Goal: Information Seeking & Learning: Learn about a topic

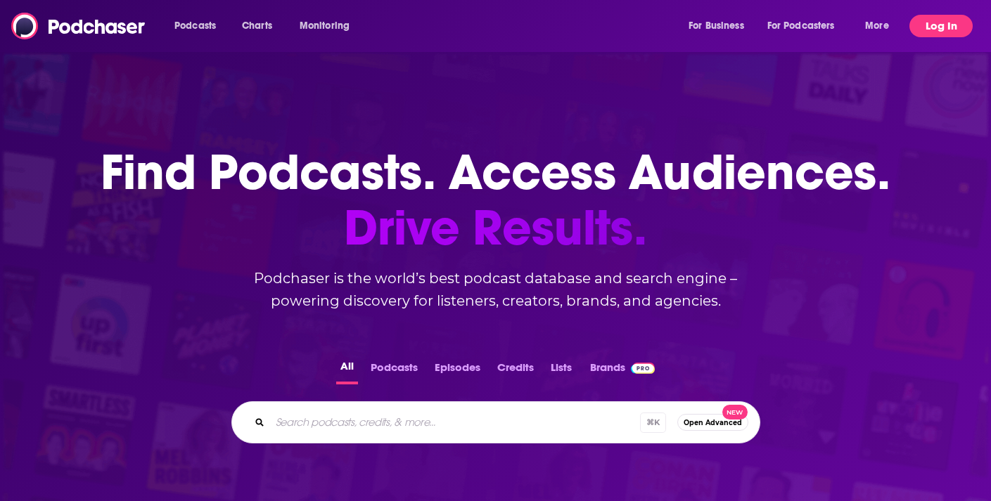
click at [935, 22] on button "Log In" at bounding box center [940, 26] width 63 height 23
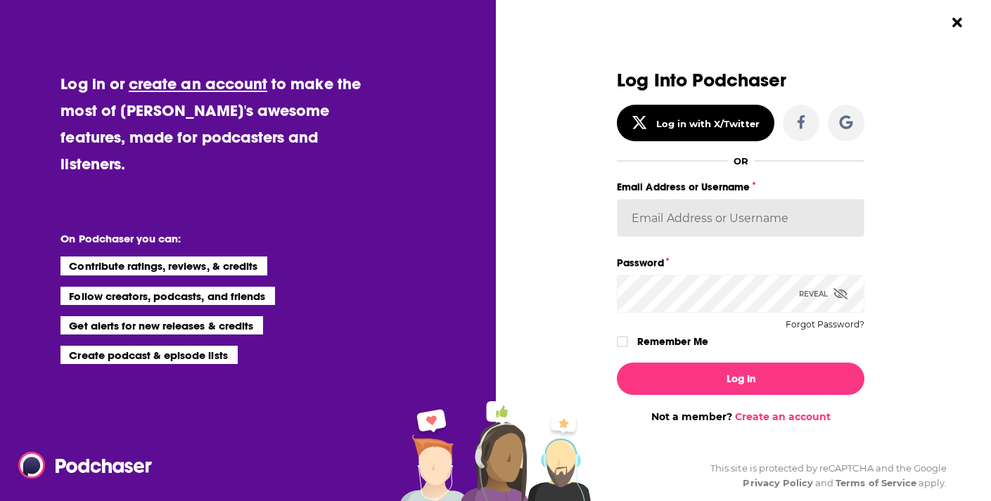
click at [682, 205] on input "Email Address or Username" at bounding box center [741, 218] width 248 height 38
click at [821, 181] on label "Email Address or Username" at bounding box center [741, 187] width 248 height 18
click at [821, 199] on input "Email Address or Username" at bounding box center [741, 218] width 248 height 38
click at [668, 214] on input "Email Address or Username" at bounding box center [741, 218] width 248 height 38
type input "[EMAIL_ADDRESS][DOMAIN_NAME]"
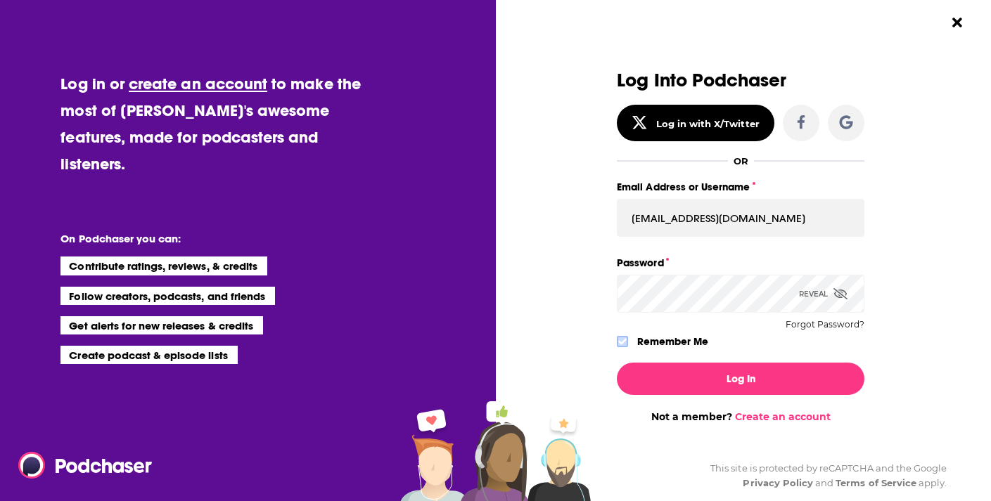
click at [622, 342] on icon "Dialog" at bounding box center [622, 342] width 8 height 8
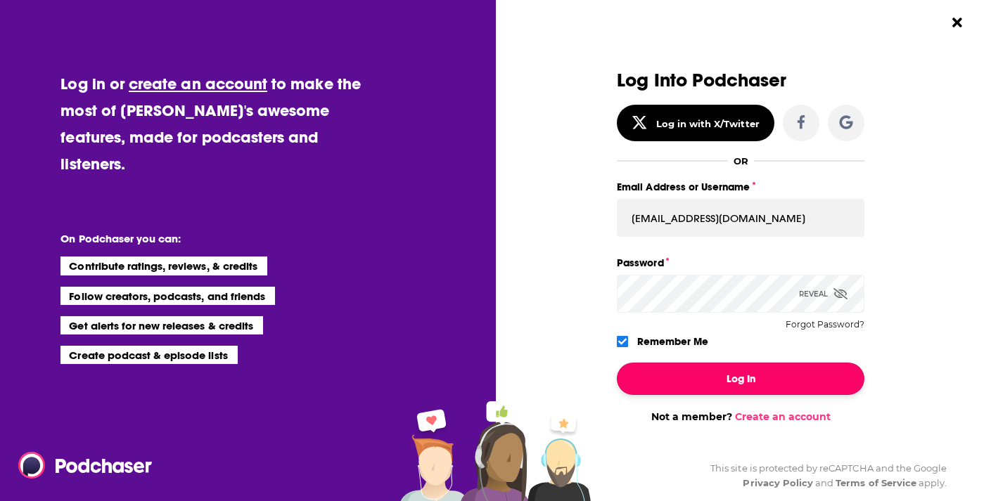
click at [678, 376] on button "Log In" at bounding box center [741, 379] width 248 height 32
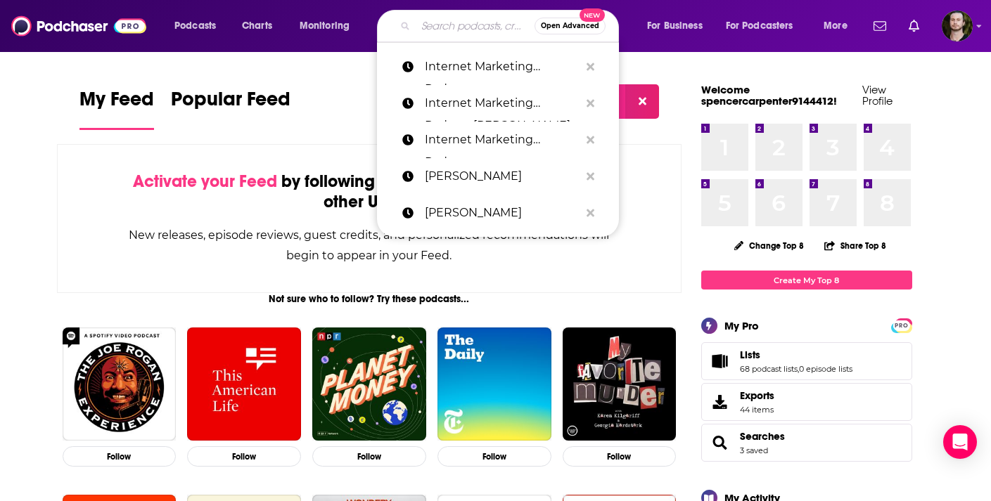
click at [459, 32] on input "Search podcasts, credits, & more..." at bounding box center [475, 26] width 119 height 23
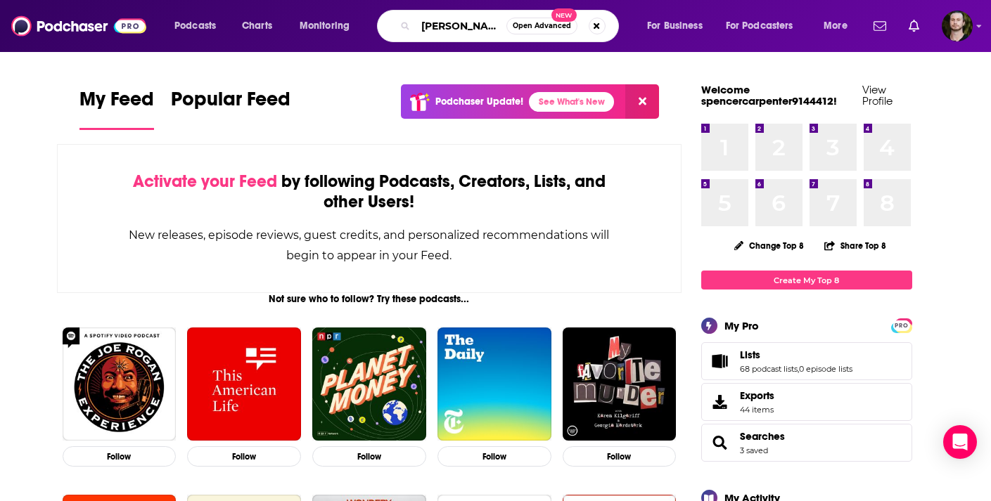
type input "[PERSON_NAME]"
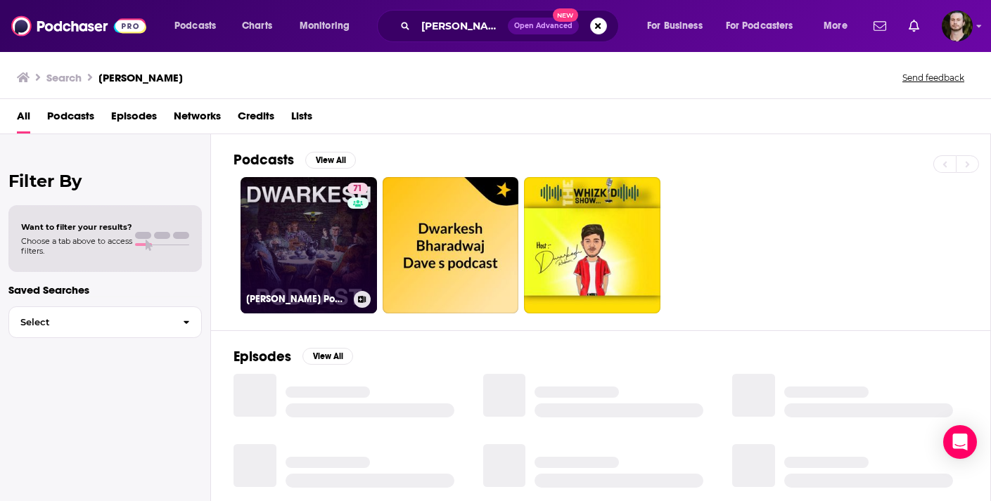
click at [314, 231] on link "71 [PERSON_NAME] Podcast" at bounding box center [309, 245] width 136 height 136
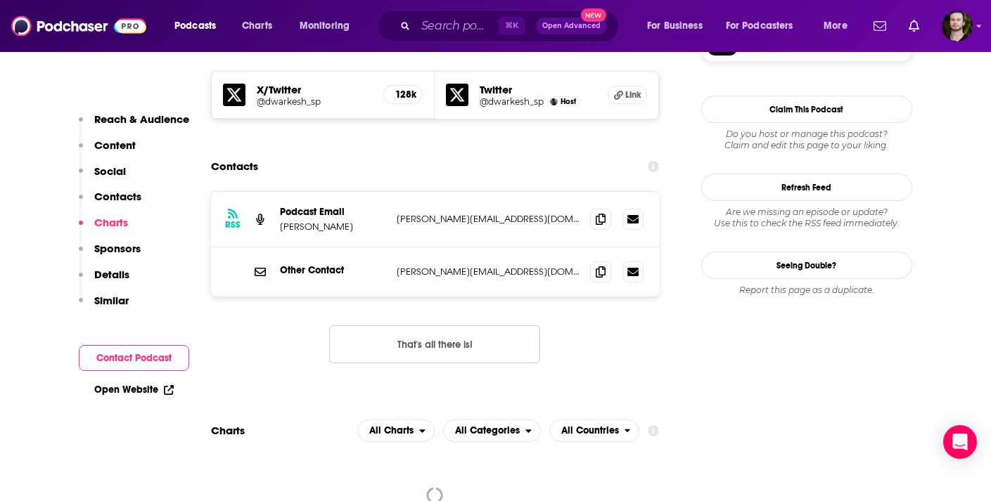
scroll to position [1225, 0]
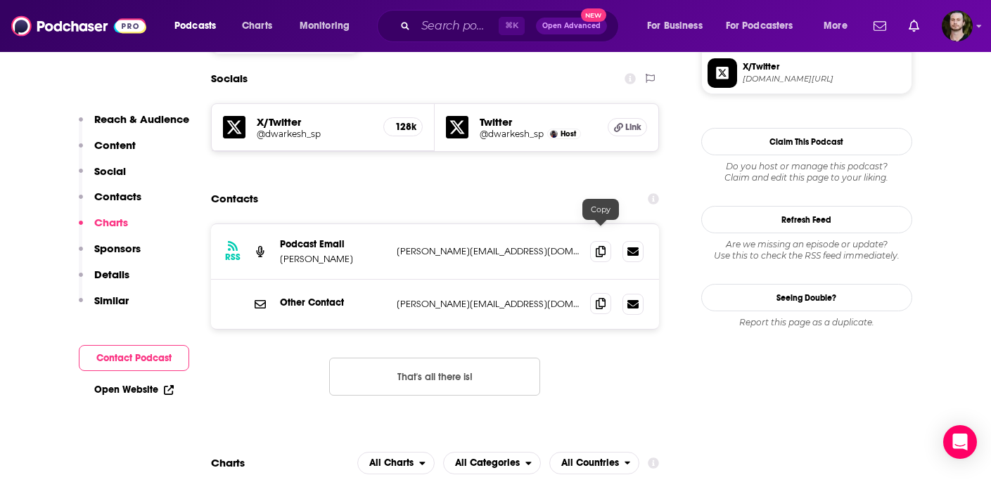
click at [602, 298] on icon at bounding box center [601, 303] width 10 height 11
click at [596, 245] on icon at bounding box center [601, 250] width 10 height 11
click at [608, 293] on span at bounding box center [600, 303] width 21 height 21
